Goal: Task Accomplishment & Management: Manage account settings

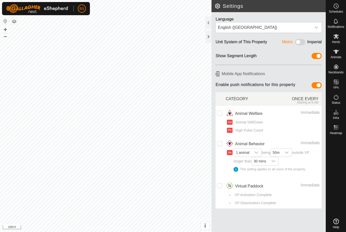
click at [17, 22] on button "button" at bounding box center [14, 21] width 6 height 6
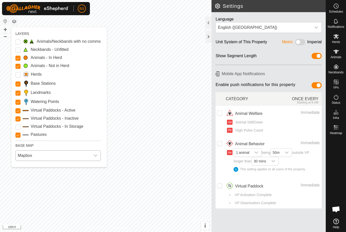
click at [35, 158] on span "Mapbox" at bounding box center [53, 156] width 75 height 10
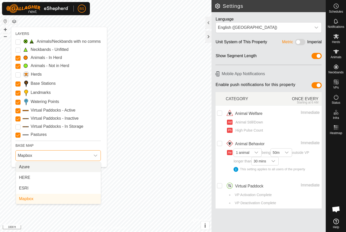
click at [26, 167] on span "Azure" at bounding box center [24, 167] width 11 height 6
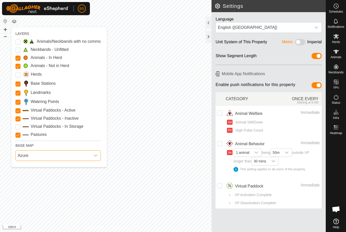
click at [36, 156] on span "Azure" at bounding box center [53, 156] width 75 height 10
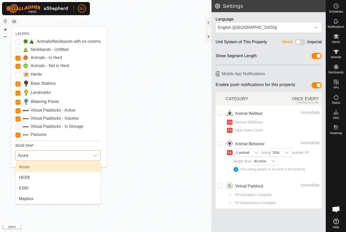
click at [26, 176] on span "HERE" at bounding box center [24, 178] width 11 height 6
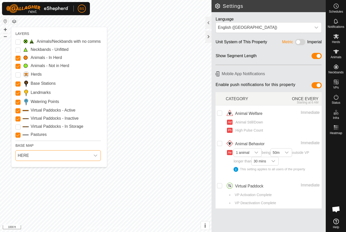
click at [32, 157] on span "HERE" at bounding box center [53, 156] width 75 height 10
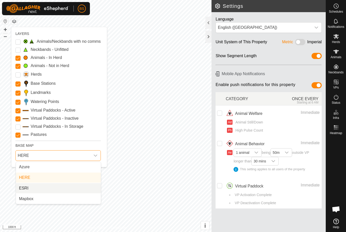
click at [24, 188] on span "ESRI" at bounding box center [23, 188] width 9 height 6
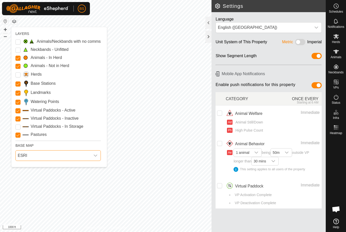
click at [33, 157] on span "ESRI" at bounding box center [53, 156] width 75 height 10
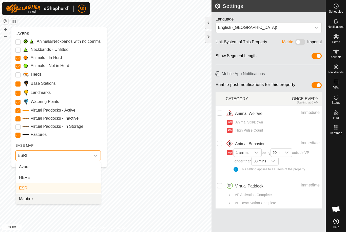
click at [23, 198] on span "Mapbox" at bounding box center [26, 199] width 14 height 6
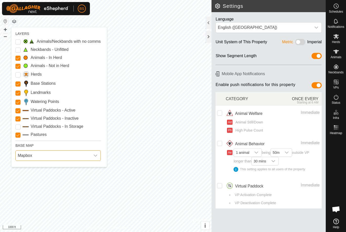
click at [33, 156] on span "Mapbox" at bounding box center [53, 156] width 75 height 10
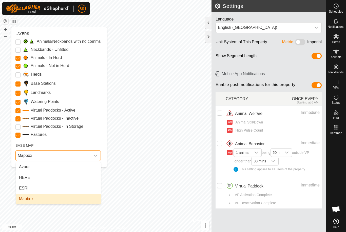
click at [26, 165] on span "Azure" at bounding box center [24, 167] width 11 height 6
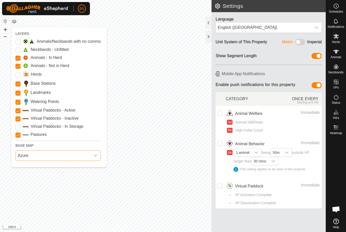
click at [35, 157] on span "Azure" at bounding box center [53, 156] width 75 height 10
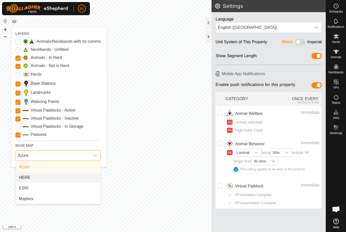
click at [27, 177] on span "HERE" at bounding box center [24, 178] width 11 height 6
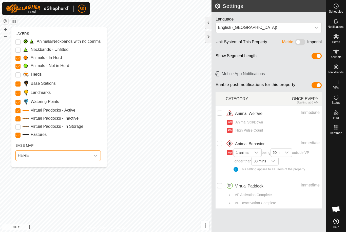
click at [61, 157] on span "HERE" at bounding box center [53, 156] width 75 height 10
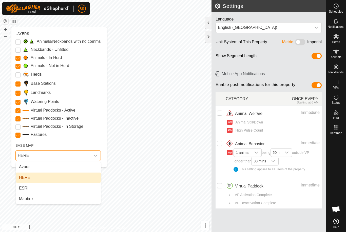
click at [28, 189] on span "ESRI" at bounding box center [23, 188] width 9 height 6
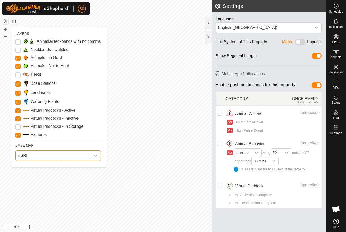
click at [40, 157] on span "ESRI" at bounding box center [53, 156] width 75 height 10
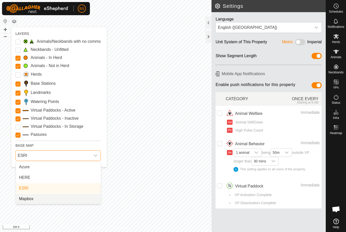
click at [25, 200] on span "Mapbox" at bounding box center [26, 199] width 14 height 6
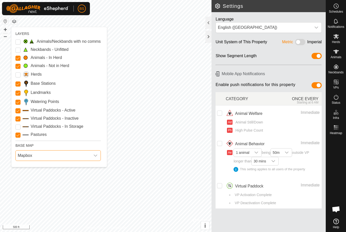
click at [57, 154] on span "Mapbox" at bounding box center [53, 156] width 75 height 10
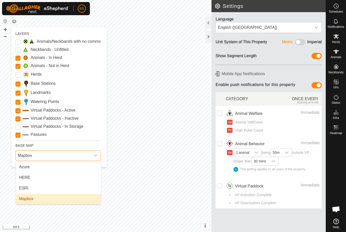
click at [30, 166] on li "Azure" at bounding box center [58, 167] width 85 height 10
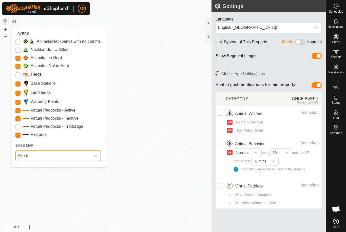
click at [46, 157] on span "Azure" at bounding box center [53, 156] width 75 height 10
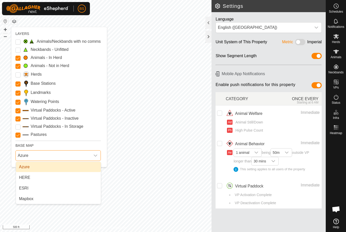
click at [30, 187] on li "ESRI" at bounding box center [58, 188] width 85 height 10
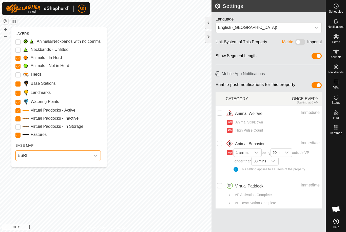
click at [15, 23] on button "button" at bounding box center [14, 21] width 6 height 6
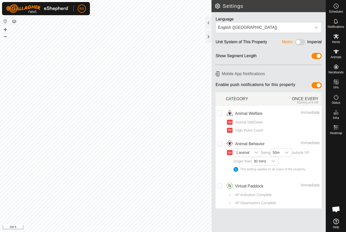
click at [336, 222] on icon at bounding box center [336, 222] width 6 height 6
